Goal: Task Accomplishment & Management: Use online tool/utility

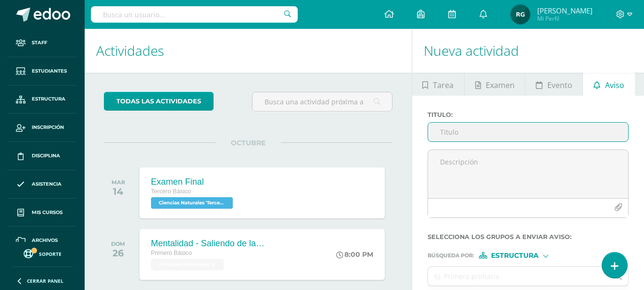
click at [113, 11] on input "text" at bounding box center [194, 14] width 207 height 16
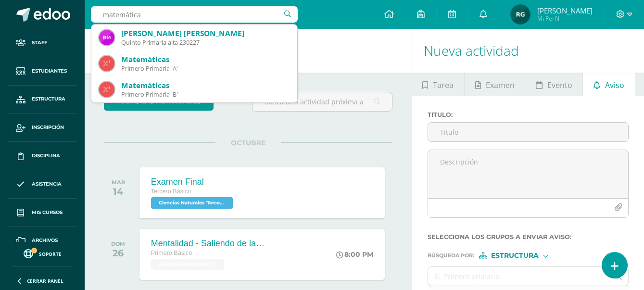
type input "matemáticas"
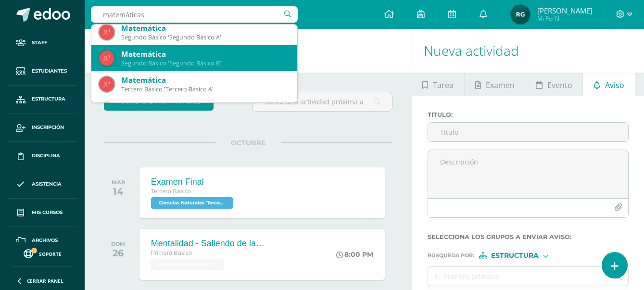
scroll to position [481, 0]
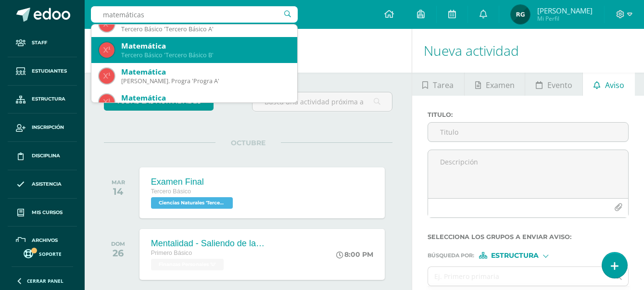
click at [208, 58] on div "Tercero Básico 'Tercero Básico B'" at bounding box center [205, 55] width 168 height 8
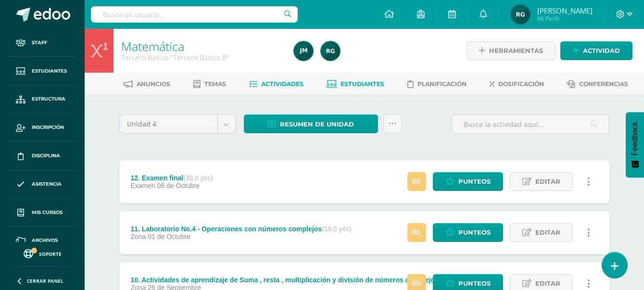
click at [372, 87] on span "Estudiantes" at bounding box center [363, 83] width 44 height 7
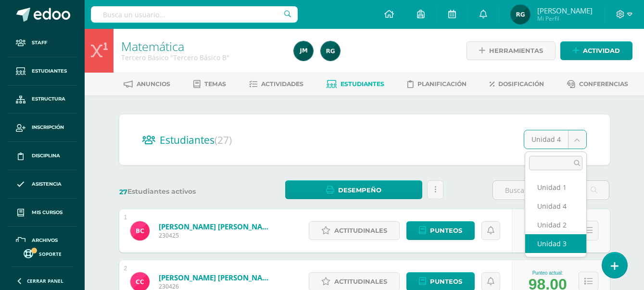
select select "/dashboard/teacher/section/2029/students/?unit=91643"
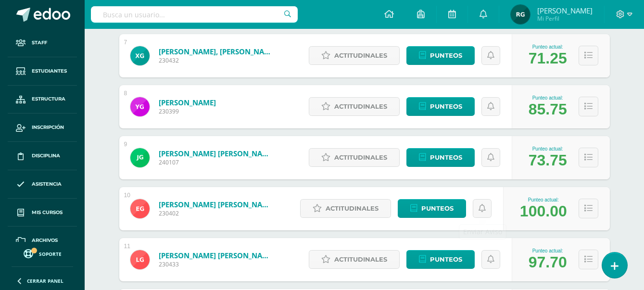
scroll to position [541, 0]
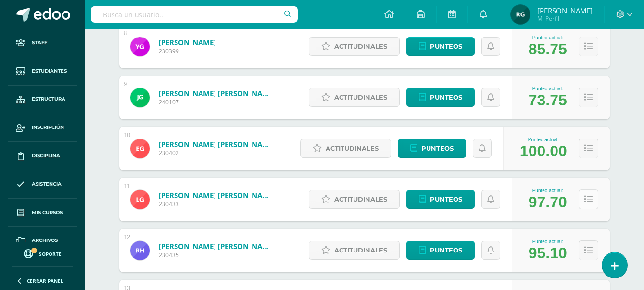
click at [585, 203] on icon at bounding box center [589, 199] width 8 height 8
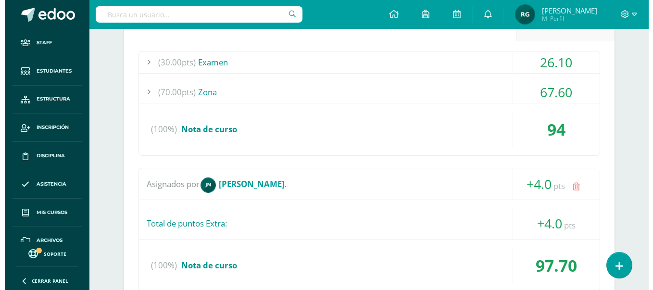
scroll to position [782, 0]
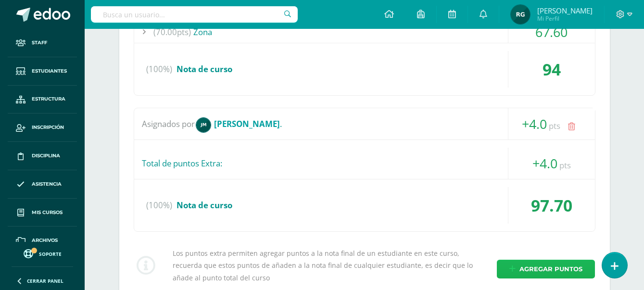
click at [547, 273] on span "Agregar puntos" at bounding box center [551, 269] width 63 height 18
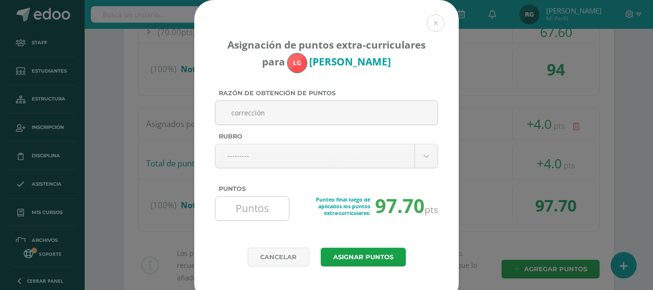
type input "corrección"
click at [258, 214] on input "Puntos" at bounding box center [252, 209] width 66 height 24
type input "1"
click at [357, 257] on button "Asignar puntos" at bounding box center [363, 257] width 85 height 19
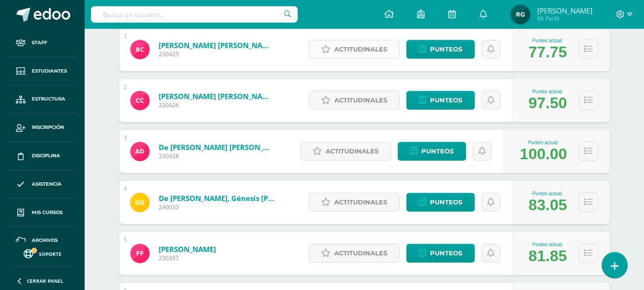
scroll to position [121, 0]
